Goal: Information Seeking & Learning: Learn about a topic

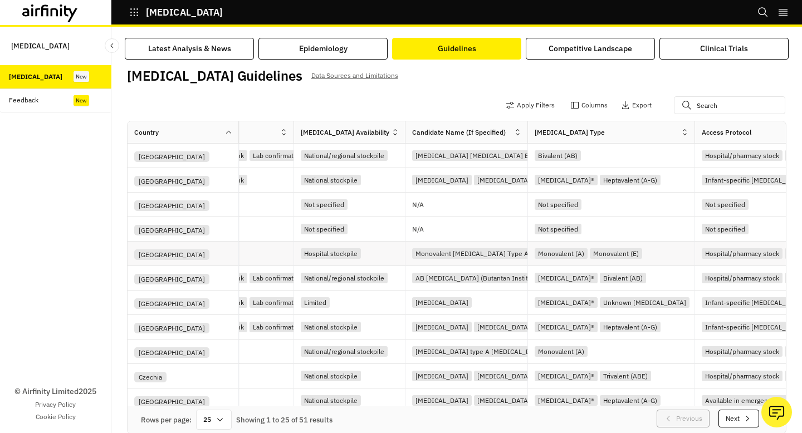
scroll to position [0, 538]
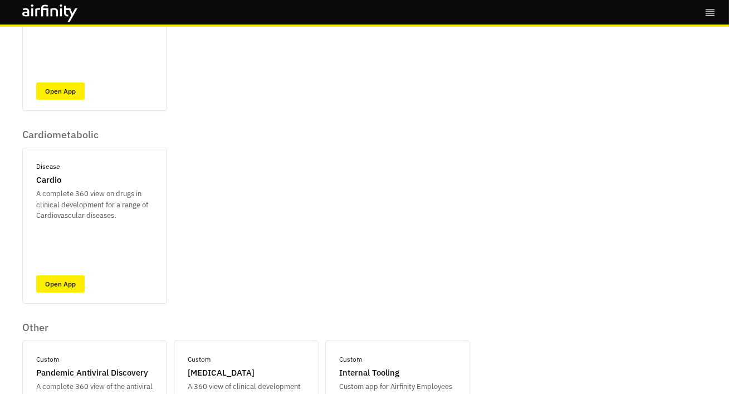
scroll to position [479, 0]
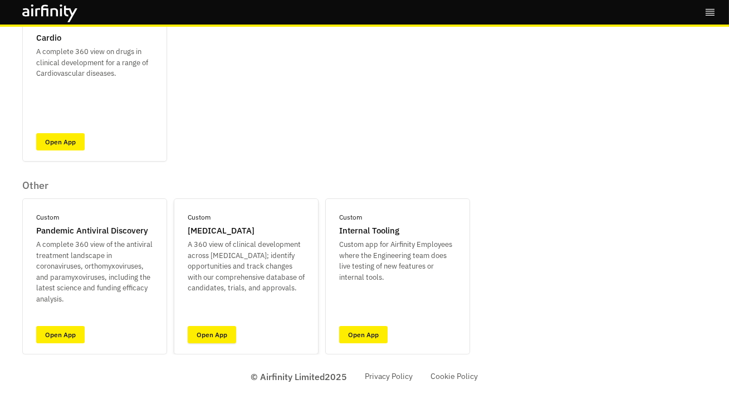
click at [219, 333] on link "Open App" at bounding box center [212, 334] width 48 height 17
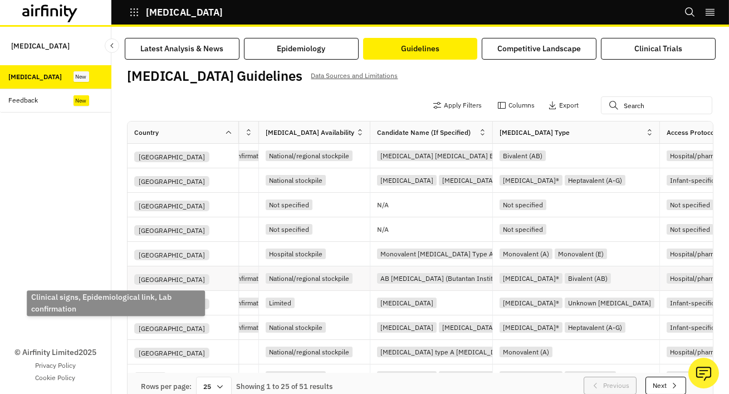
scroll to position [0, 645]
